Goal: Obtain resource: Obtain resource

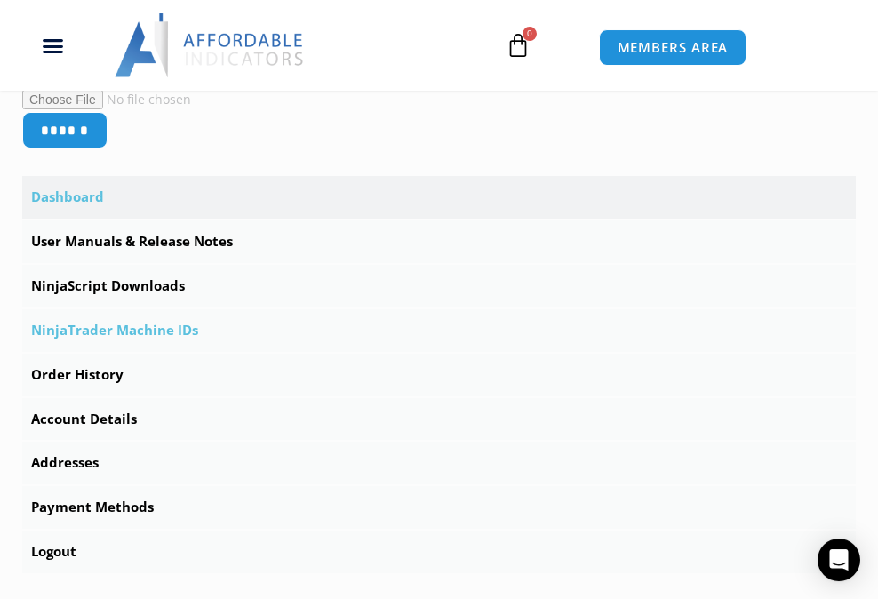
scroll to position [500, 0]
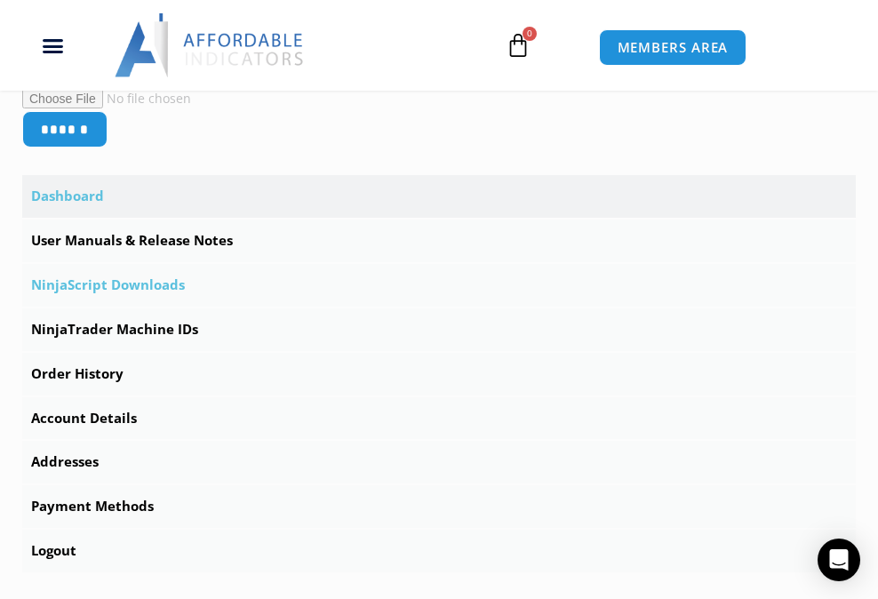
click at [125, 286] on link "NinjaScript Downloads" at bounding box center [438, 285] width 833 height 43
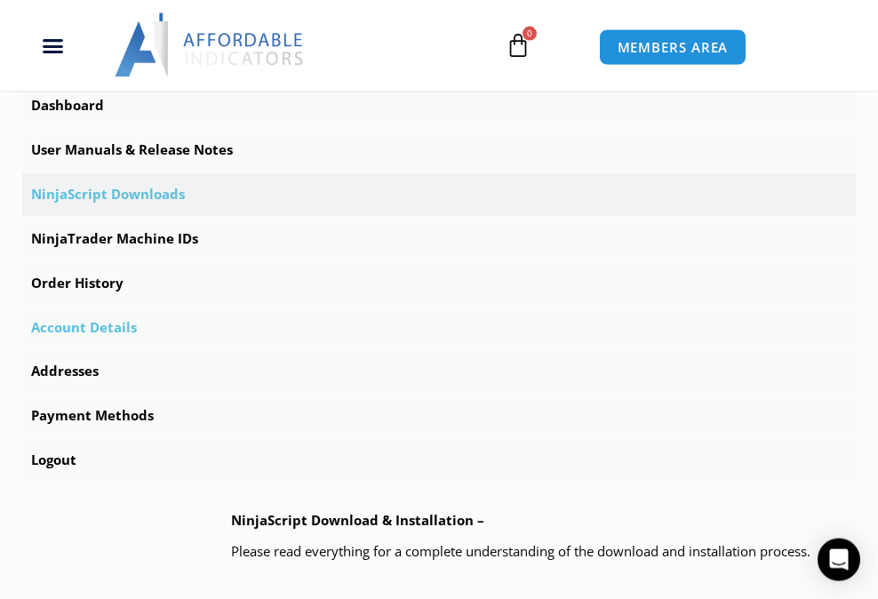
scroll to position [562, 0]
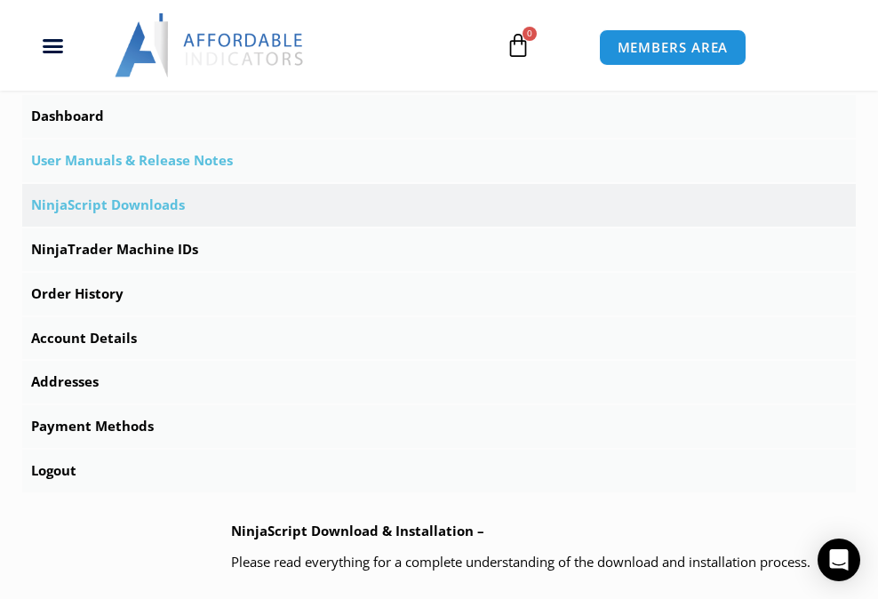
click at [135, 169] on link "User Manuals & Release Notes" at bounding box center [438, 160] width 833 height 43
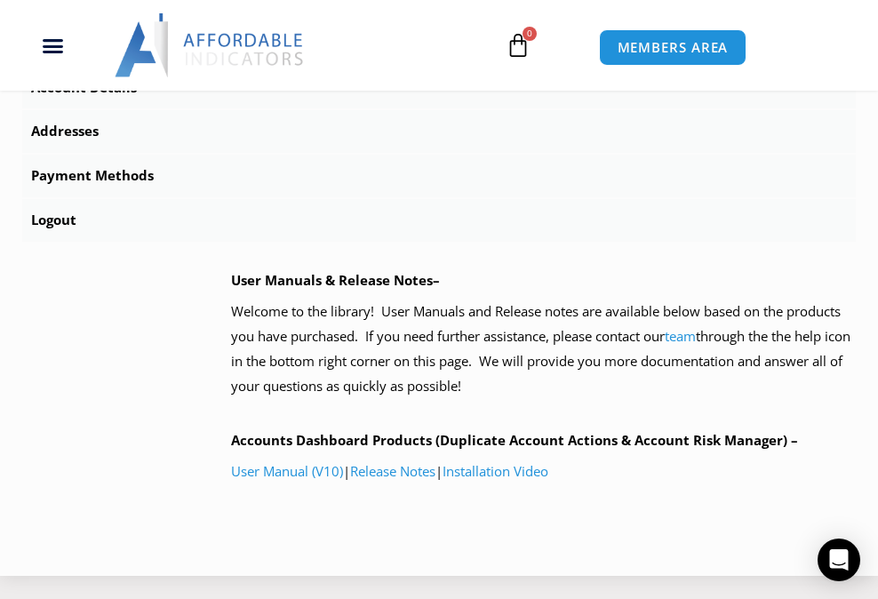
scroll to position [875, 0]
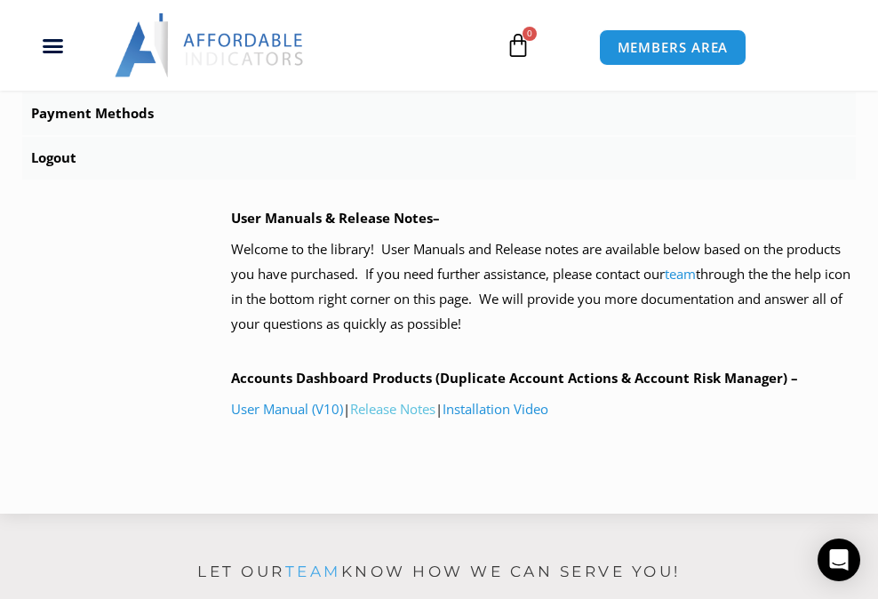
click at [405, 413] on link "Release Notes" at bounding box center [392, 409] width 85 height 18
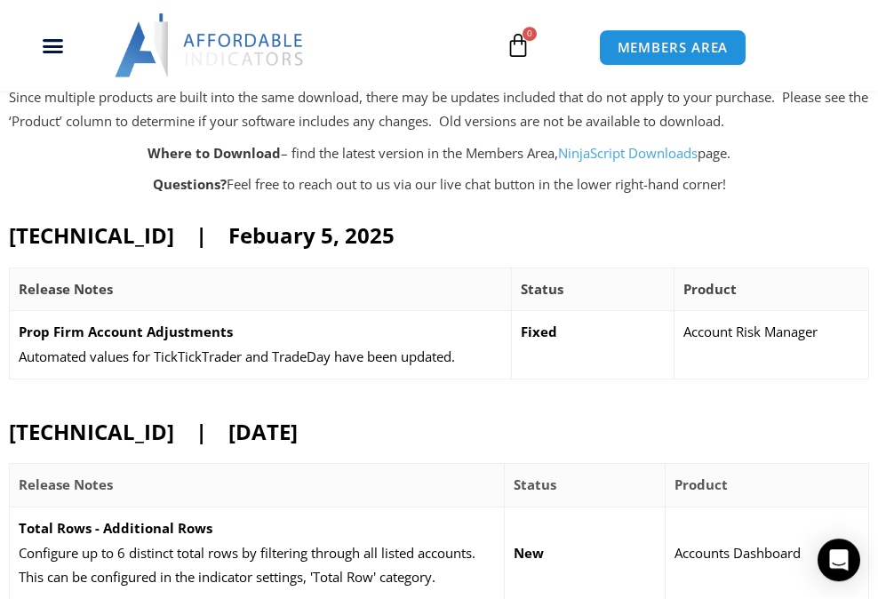
scroll to position [250, 0]
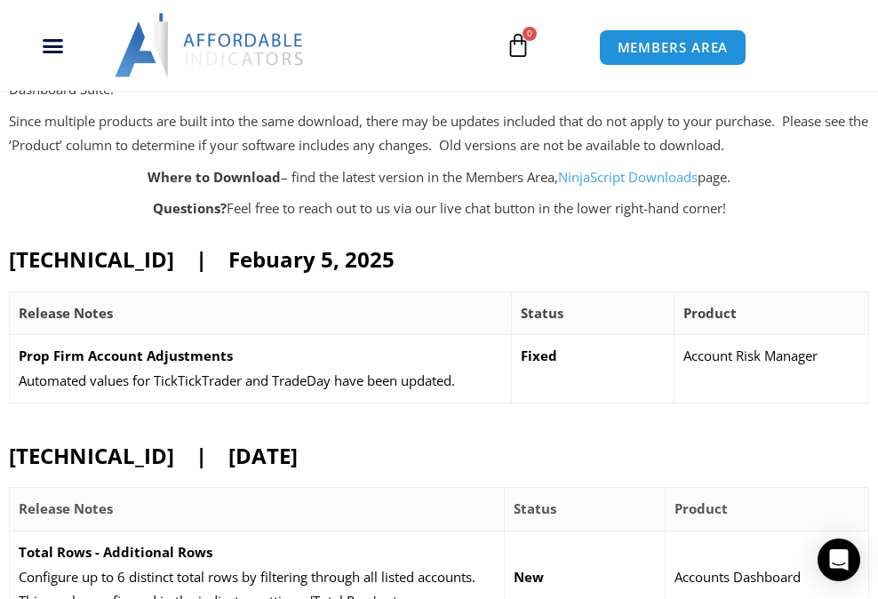
click at [386, 263] on h2 "25.2.5.1 | Febuary 5, 2025" at bounding box center [439, 259] width 860 height 28
click at [652, 179] on link "NinjaScript Downloads" at bounding box center [627, 177] width 139 height 18
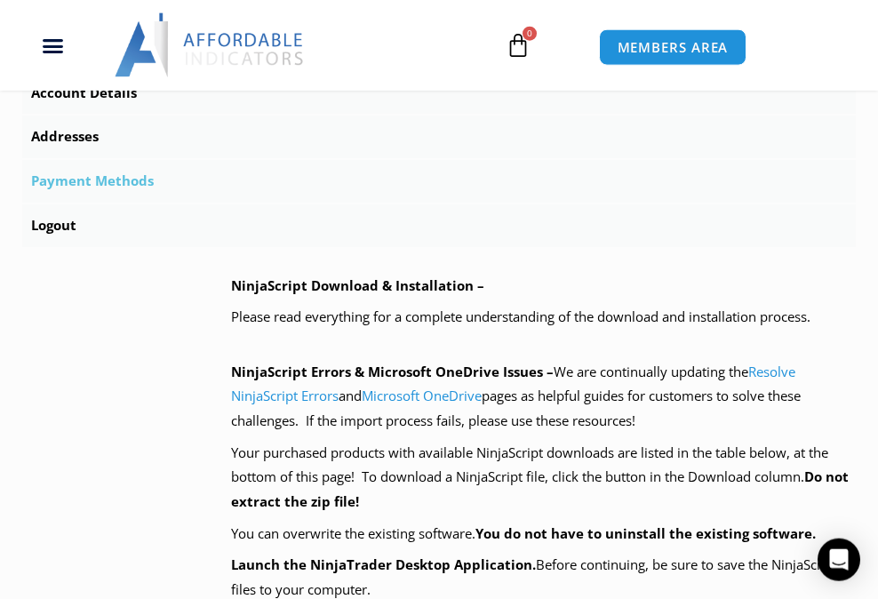
scroll to position [813, 0]
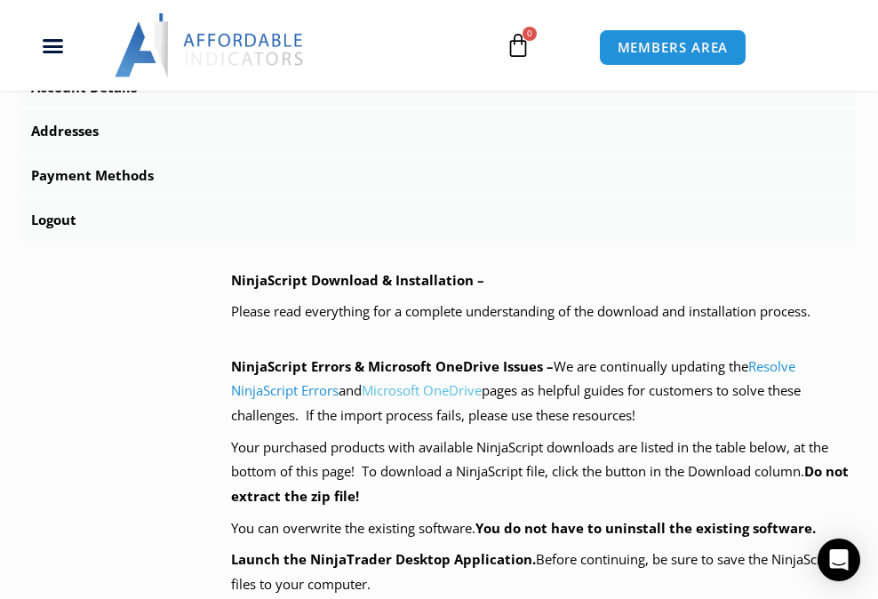
click at [439, 395] on link "Microsoft OneDrive" at bounding box center [422, 390] width 120 height 18
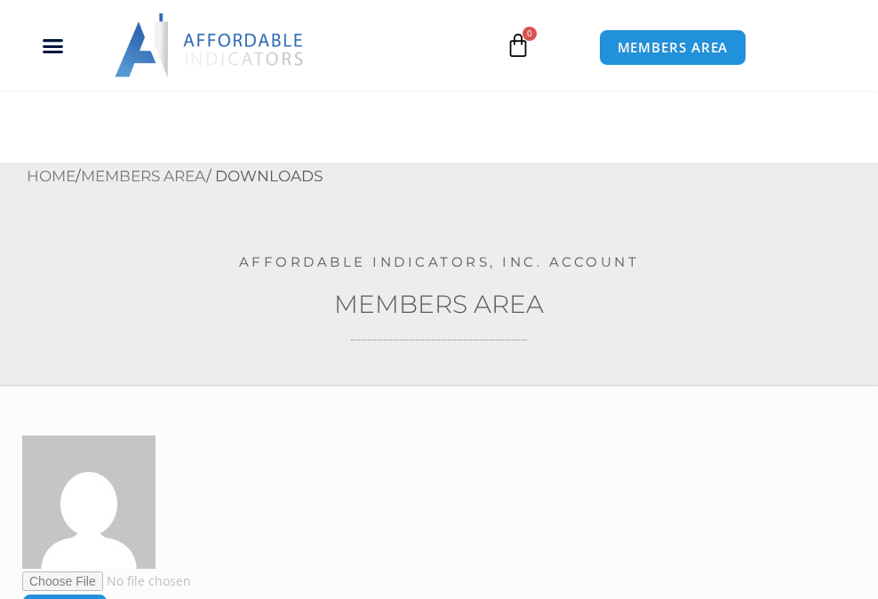
scroll to position [813, 0]
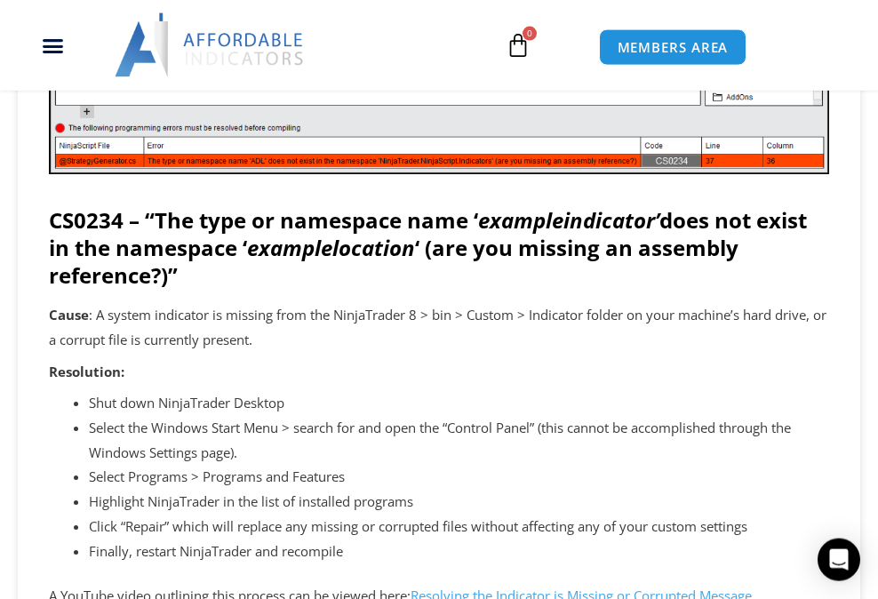
scroll to position [3377, 0]
